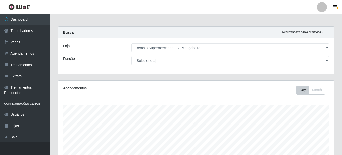
select select "403"
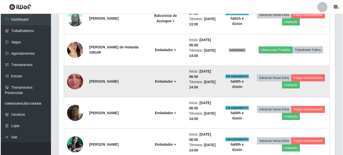
scroll to position [278, 0]
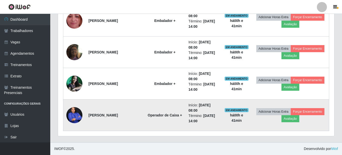
click at [74, 116] on img at bounding box center [74, 115] width 16 height 20
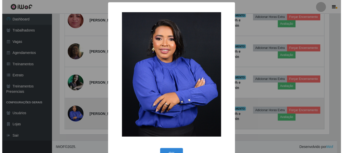
scroll to position [104, 274]
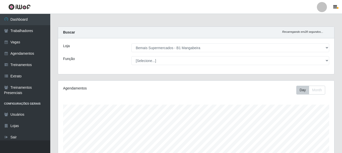
select select "403"
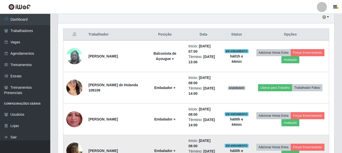
scroll to position [180, 0]
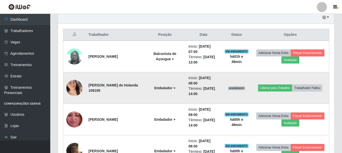
click at [73, 86] on img at bounding box center [74, 87] width 16 height 29
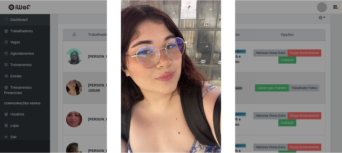
scroll to position [25, 0]
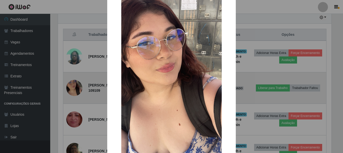
click at [73, 86] on div "× OK Cancel" at bounding box center [171, 76] width 343 height 153
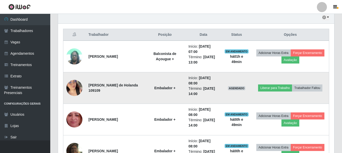
scroll to position [104, 276]
